Goal: Information Seeking & Learning: Learn about a topic

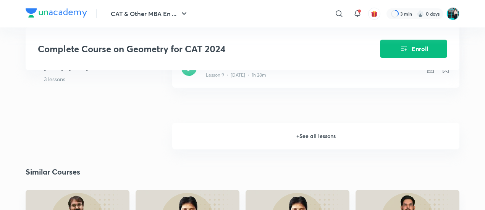
click at [239, 142] on h6 "+ See all lessons" at bounding box center [315, 136] width 287 height 27
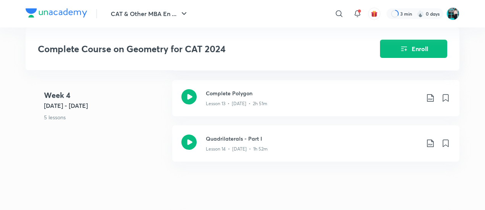
scroll to position [940, 0]
click at [234, 101] on p "Lesson 13 • Jul 27 • 2h 51m" at bounding box center [236, 102] width 61 height 7
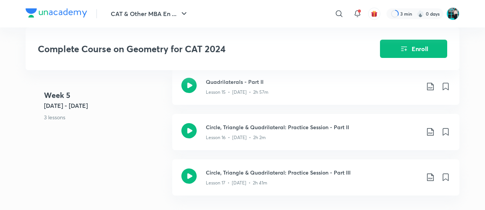
scroll to position [1081, 0]
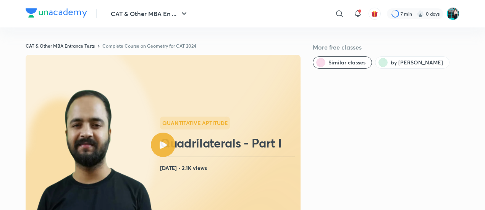
click at [167, 151] on div at bounding box center [163, 145] width 24 height 24
